Goal: Find specific fact

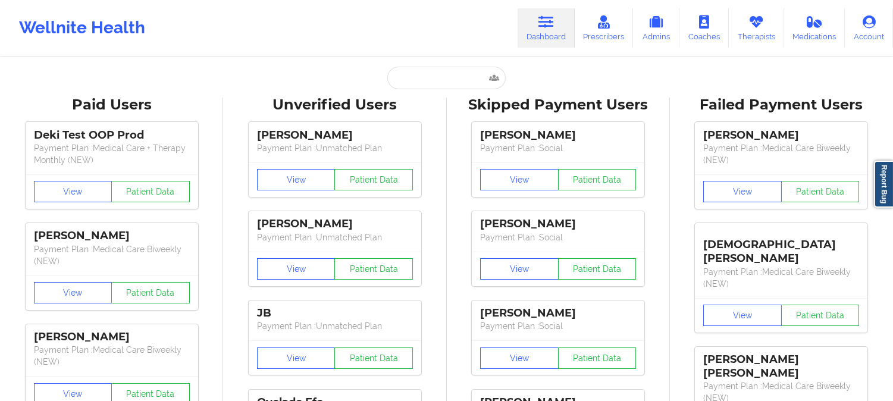
type input "[PERSON_NAME]"
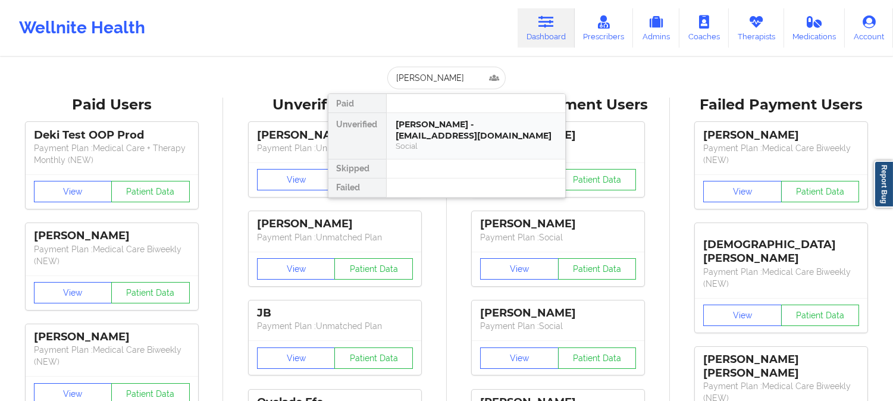
click at [461, 139] on div "[PERSON_NAME] - [EMAIL_ADDRESS][DOMAIN_NAME]" at bounding box center [475, 130] width 159 height 22
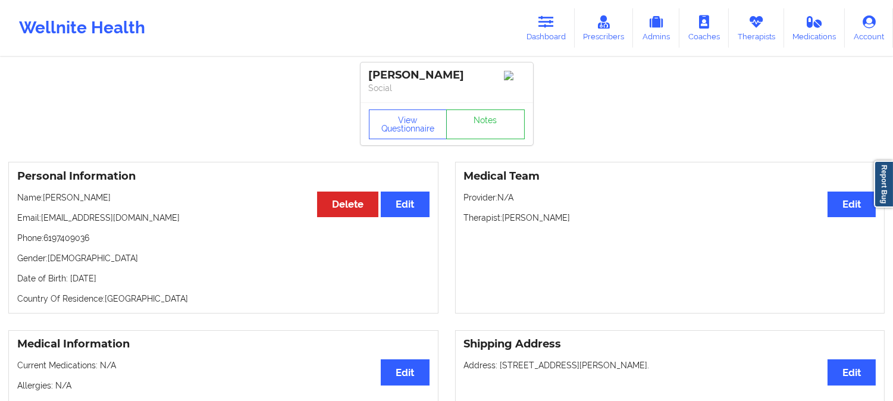
drag, startPoint x: 124, startPoint y: 203, endPoint x: 46, endPoint y: 199, distance: 78.0
click at [46, 199] on p "Name: [PERSON_NAME]" at bounding box center [223, 197] width 412 height 12
copy p "[PERSON_NAME]"
drag, startPoint x: 141, startPoint y: 221, endPoint x: 43, endPoint y: 224, distance: 98.1
click at [43, 224] on p "Email: [EMAIL_ADDRESS][DOMAIN_NAME]" at bounding box center [223, 218] width 412 height 12
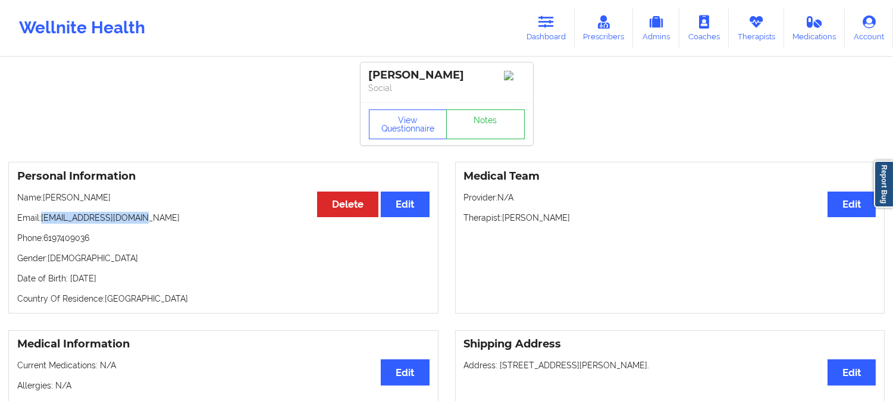
copy p "[EMAIL_ADDRESS][DOMAIN_NAME]"
click at [125, 200] on p "Name: [PERSON_NAME]" at bounding box center [223, 197] width 412 height 12
drag, startPoint x: 122, startPoint y: 201, endPoint x: 45, endPoint y: 200, distance: 77.3
click at [45, 200] on p "Name: [PERSON_NAME]" at bounding box center [223, 197] width 412 height 12
copy p "[PERSON_NAME]"
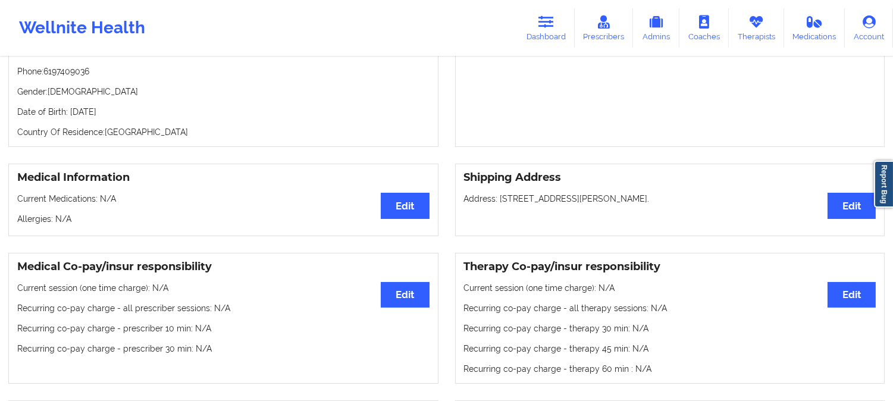
scroll to position [132, 0]
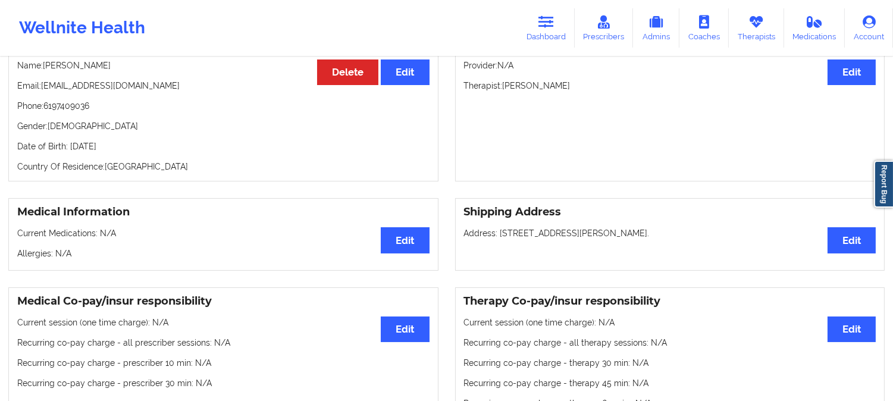
copy p "[PERSON_NAME]"
